Goal: Information Seeking & Learning: Learn about a topic

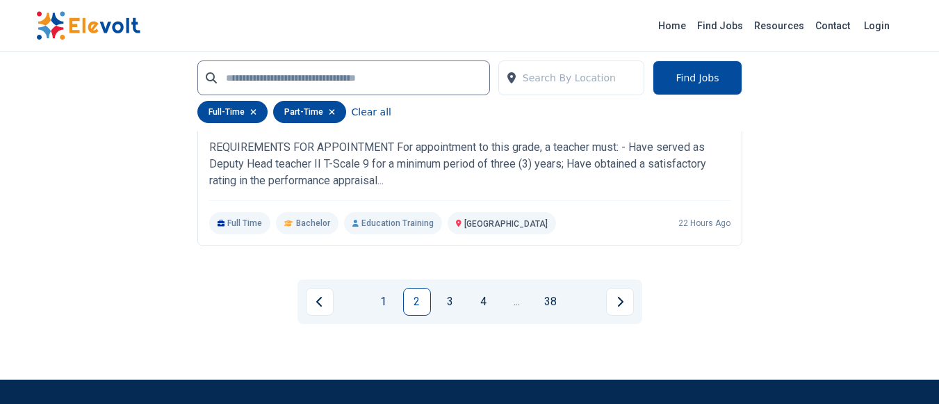
scroll to position [3115, 0]
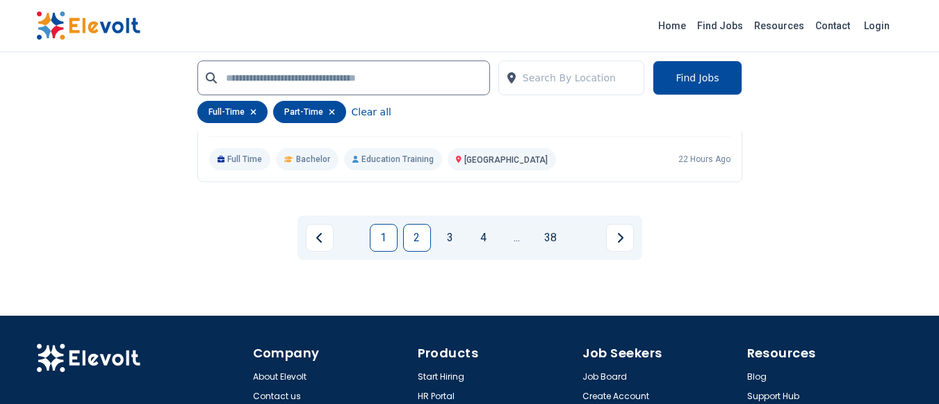
click at [387, 231] on link "1" at bounding box center [384, 238] width 28 height 28
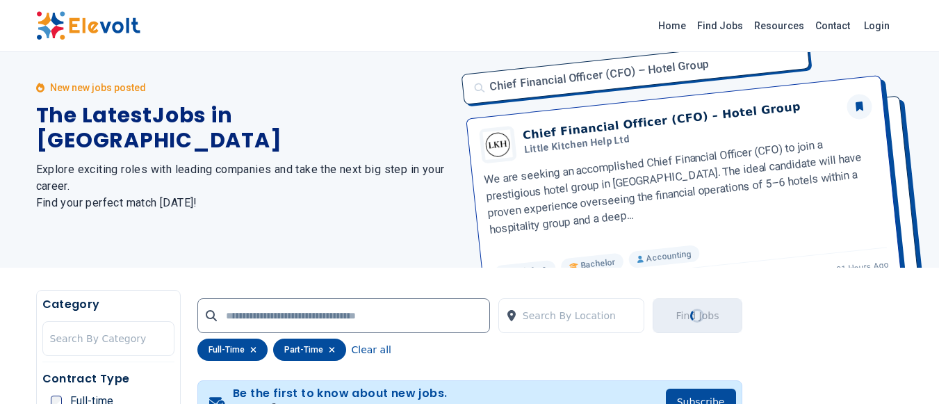
scroll to position [0, 0]
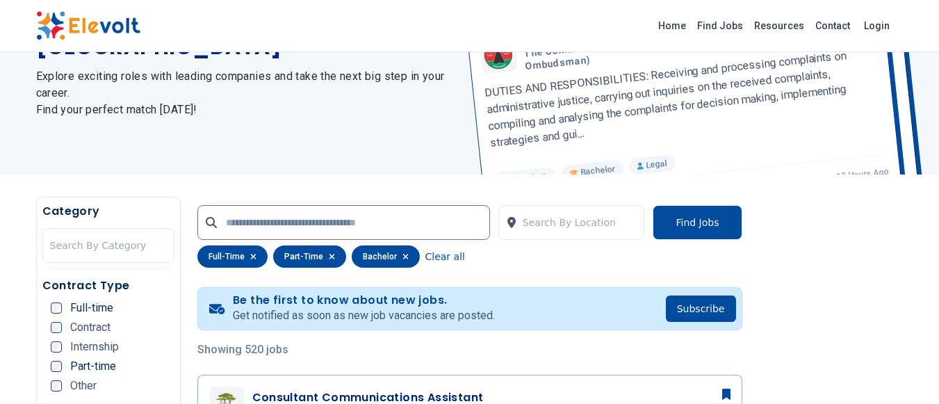
scroll to position [151, 0]
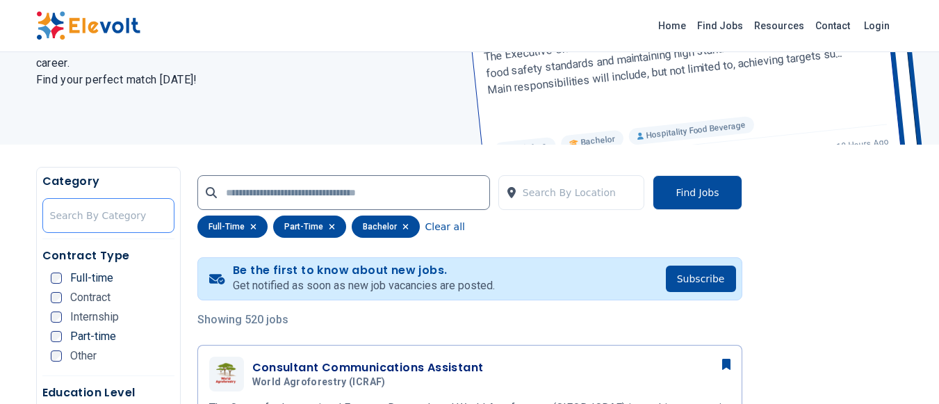
click at [124, 214] on div at bounding box center [108, 216] width 117 height 28
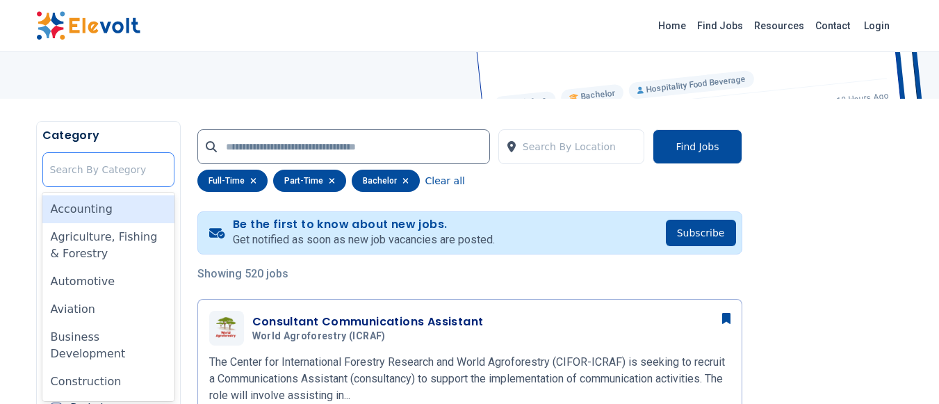
scroll to position [199, 0]
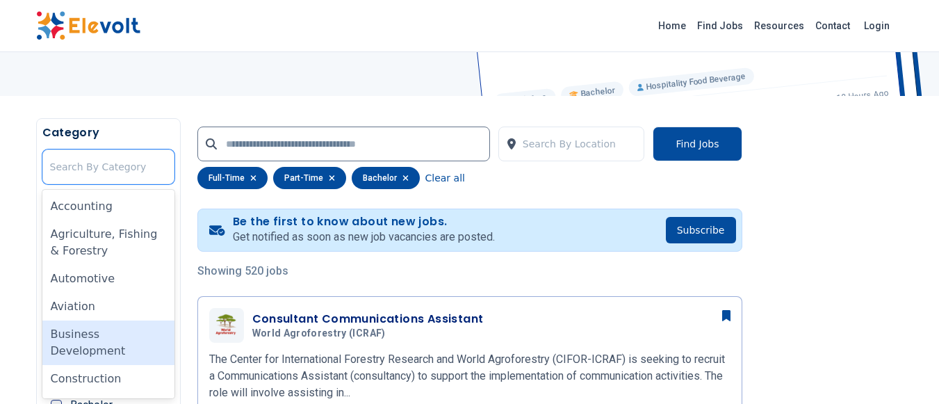
click at [90, 350] on div "Business Development" at bounding box center [108, 342] width 132 height 44
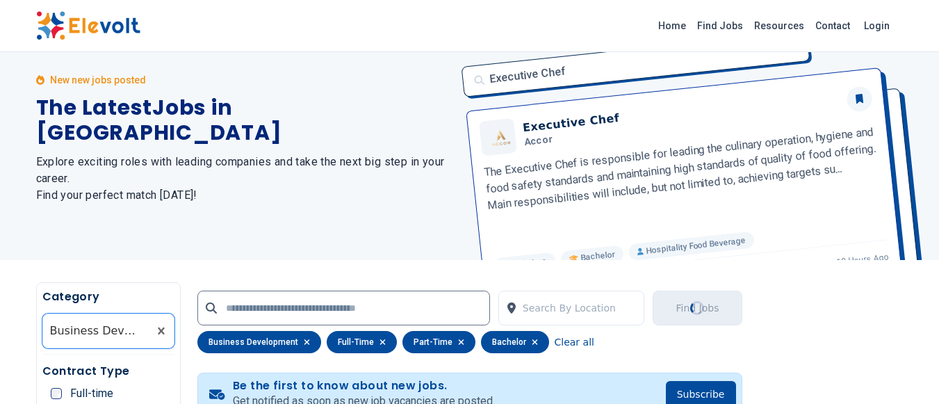
scroll to position [0, 0]
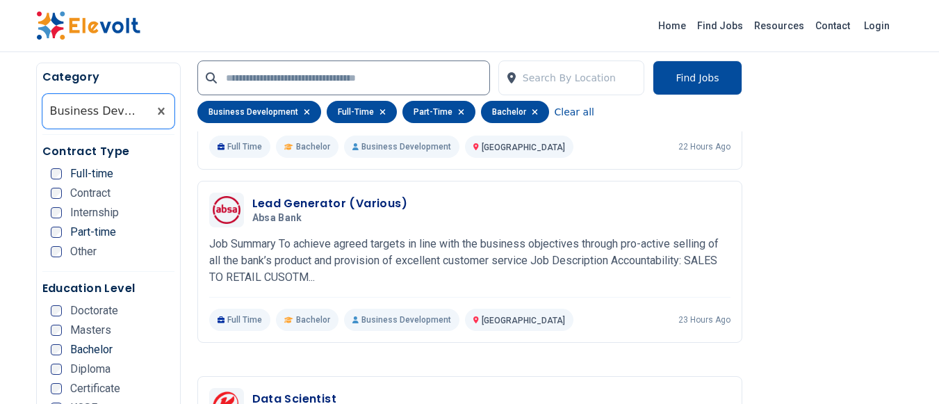
scroll to position [938, 0]
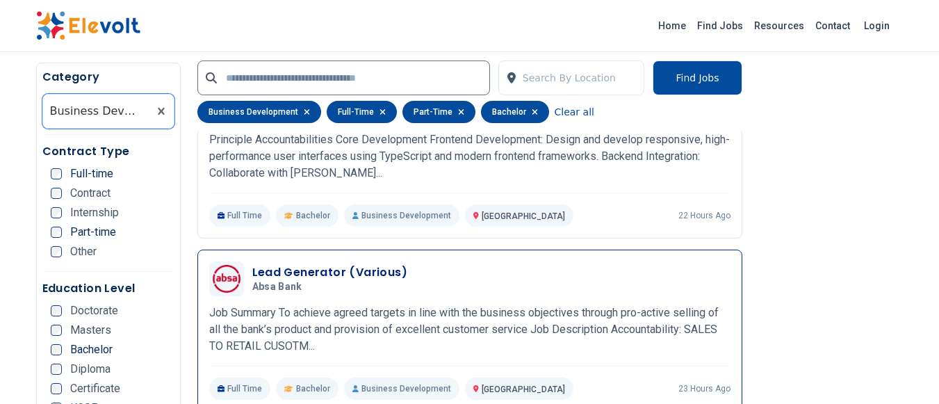
click at [318, 277] on h3 "Lead Generator (Various)" at bounding box center [330, 272] width 156 height 17
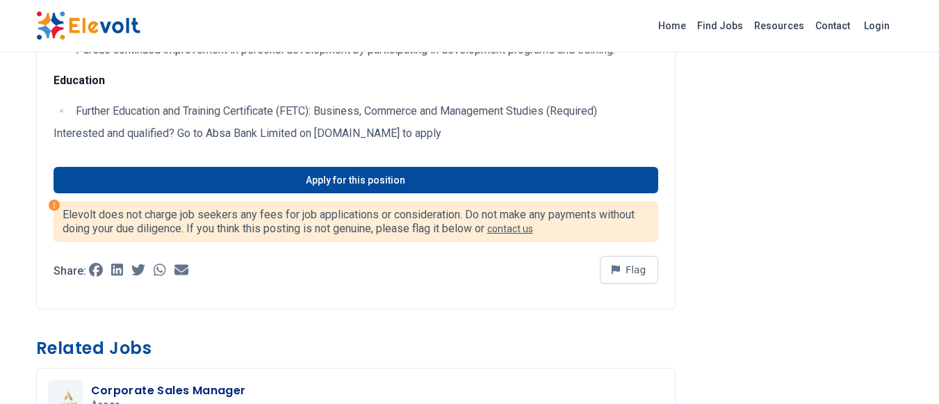
scroll to position [1184, 0]
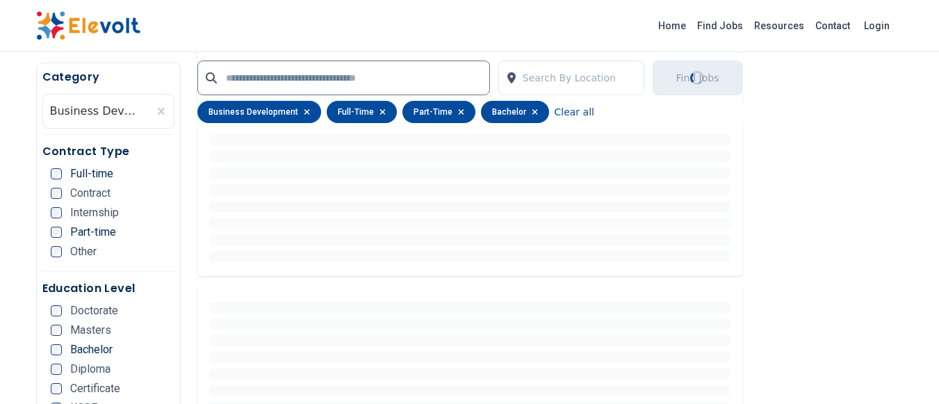
scroll to position [533, 0]
